Goal: Navigation & Orientation: Understand site structure

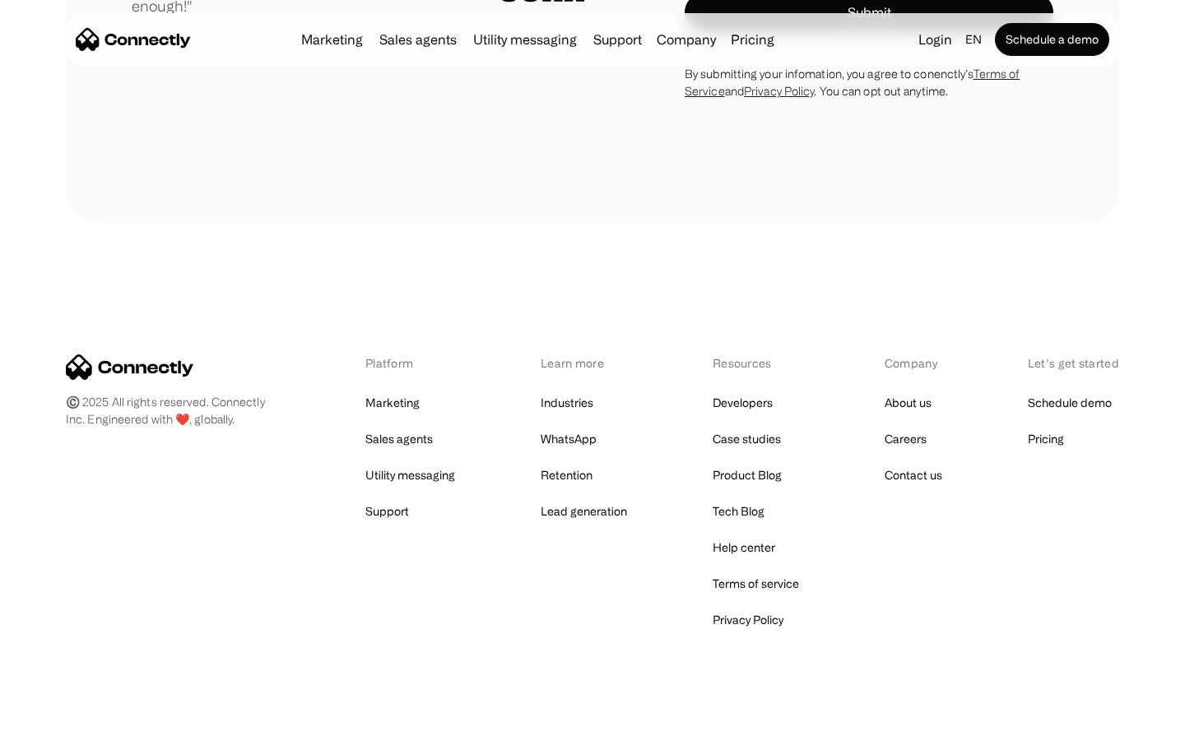
scroll to position [4660, 0]
